Goal: Transaction & Acquisition: Purchase product/service

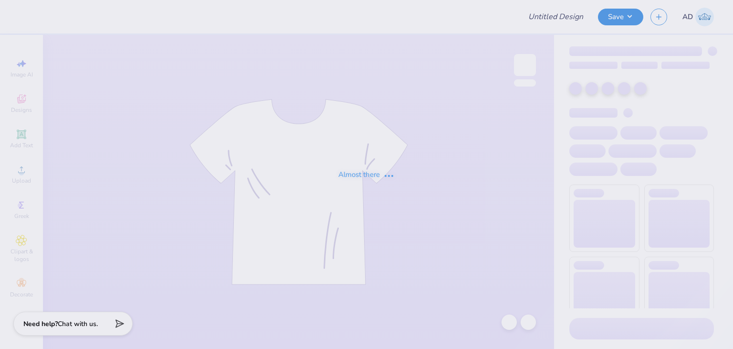
type input "Alpha Kappa Lambda fall rush merch"
type input "50"
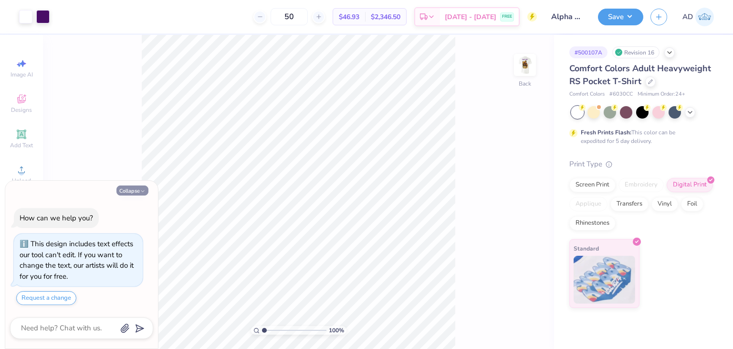
click at [127, 190] on button "Collapse" at bounding box center [133, 190] width 32 height 10
type textarea "x"
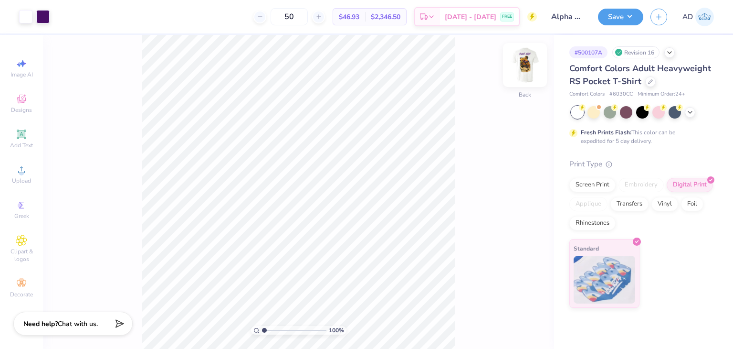
click at [523, 66] on img at bounding box center [525, 65] width 38 height 38
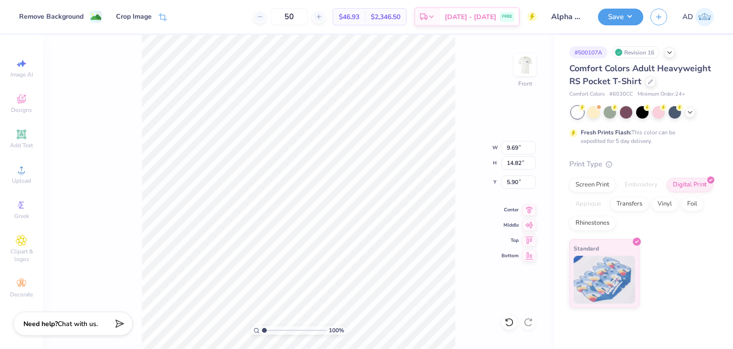
type input "6.58"
type input "10.06"
type input "5.67"
type input "1.47"
type input "4.42"
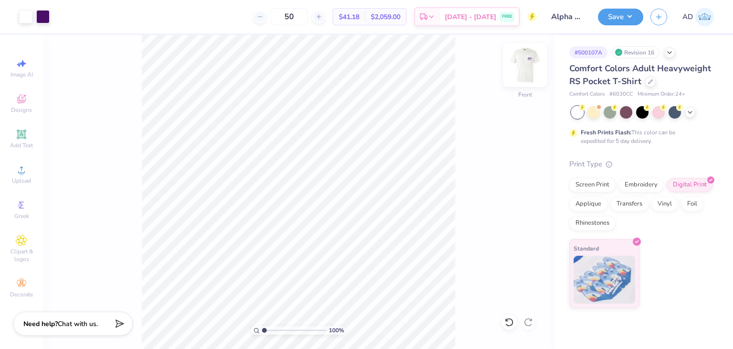
click at [529, 68] on img at bounding box center [525, 65] width 38 height 38
click at [529, 68] on img at bounding box center [525, 64] width 19 height 19
